Goal: Information Seeking & Learning: Learn about a topic

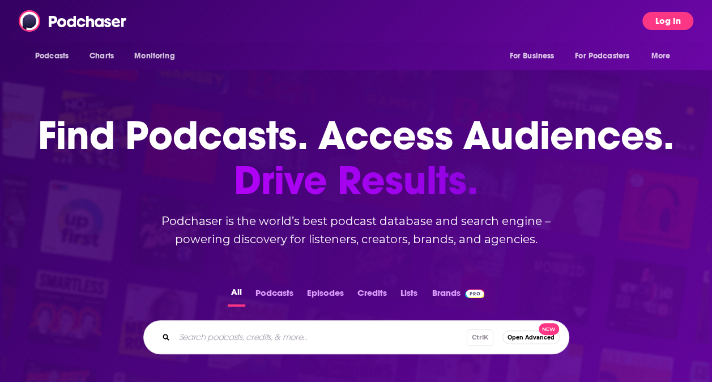
click at [674, 19] on button "Log In" at bounding box center [667, 21] width 51 height 18
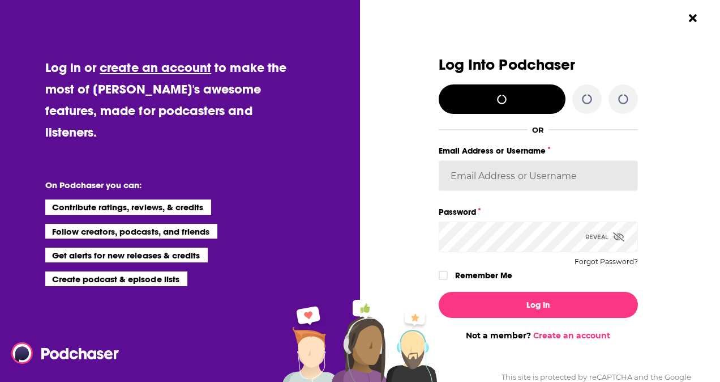
type input "alisontucker"
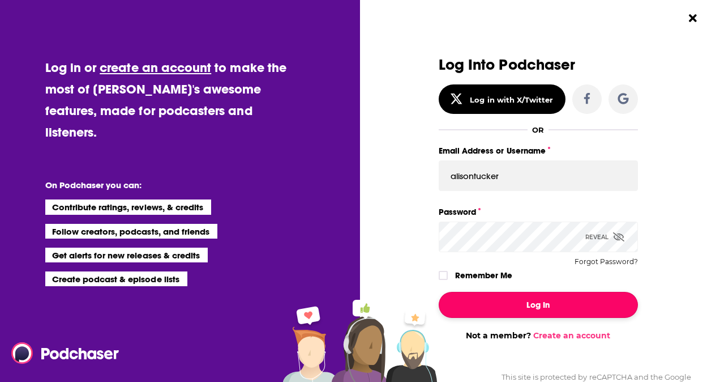
click at [531, 303] on button "Log In" at bounding box center [538, 305] width 199 height 26
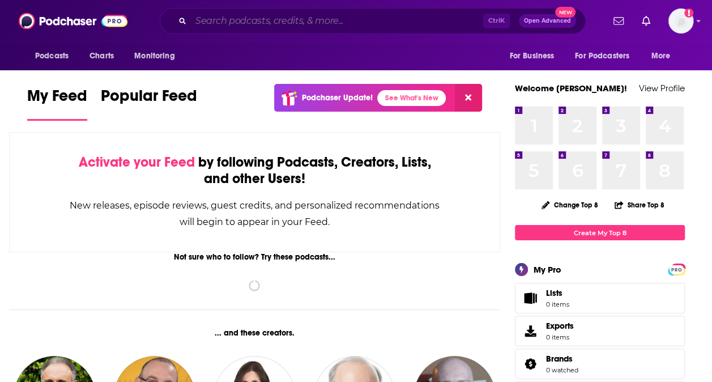
click at [357, 29] on input "Search podcasts, credits, & more..." at bounding box center [337, 21] width 292 height 18
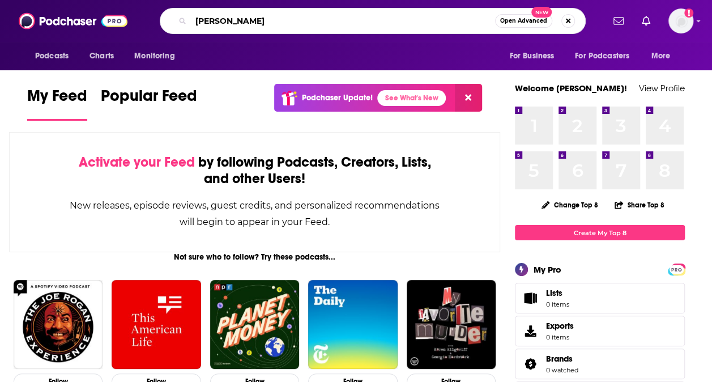
type input "[PERSON_NAME]"
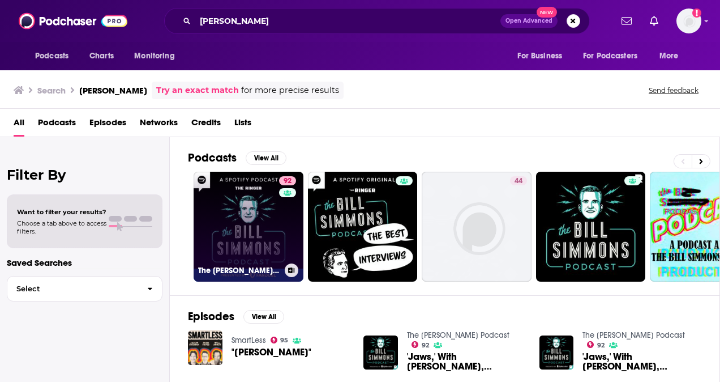
click at [226, 215] on link "92 The [PERSON_NAME] Podcast" at bounding box center [249, 227] width 110 height 110
